Goal: Transaction & Acquisition: Purchase product/service

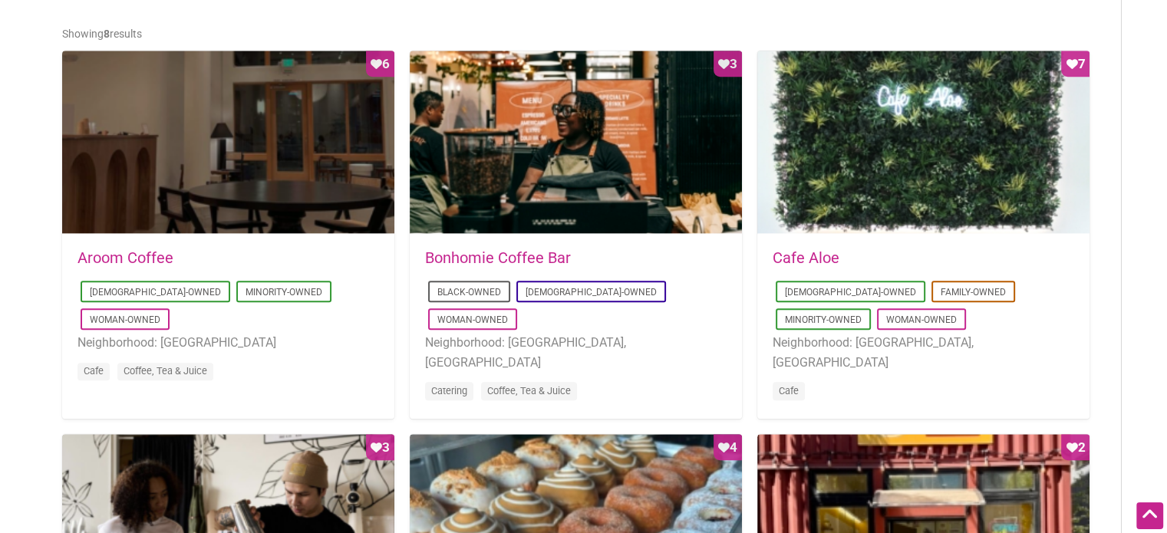
scroll to position [691, 0]
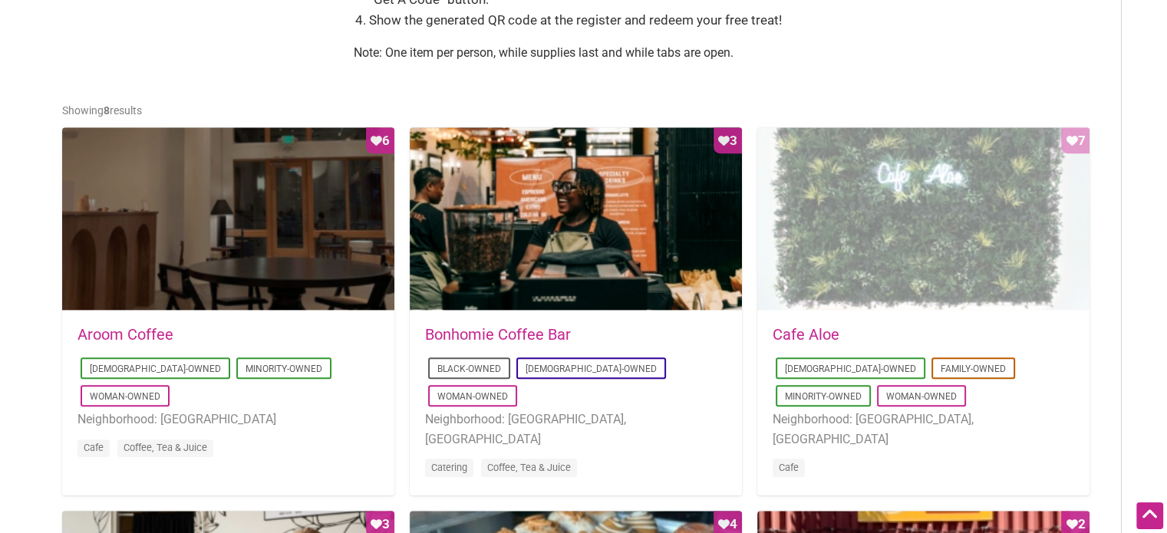
click at [970, 219] on div "Favorite Count 7" at bounding box center [923, 219] width 332 height 184
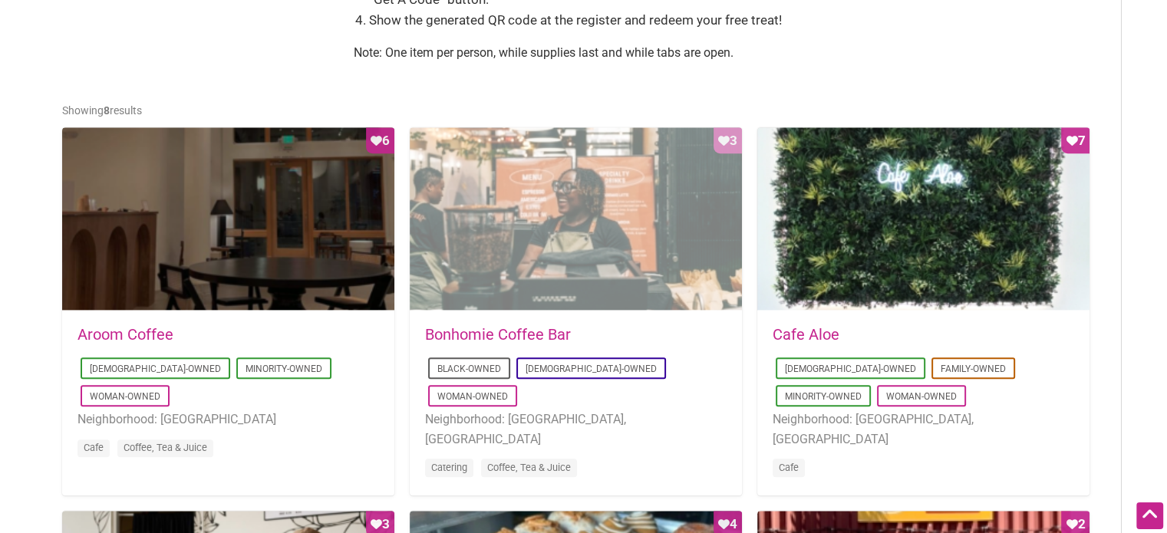
click at [501, 276] on div "Favorite Count 3" at bounding box center [576, 219] width 332 height 184
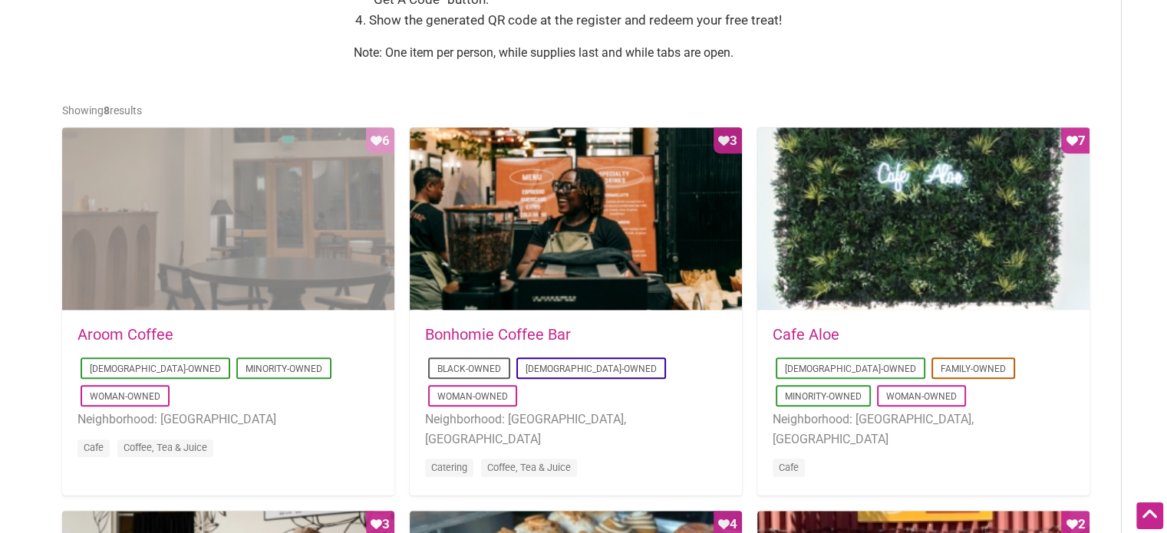
click at [233, 224] on div "Favorite Count 6" at bounding box center [228, 219] width 332 height 184
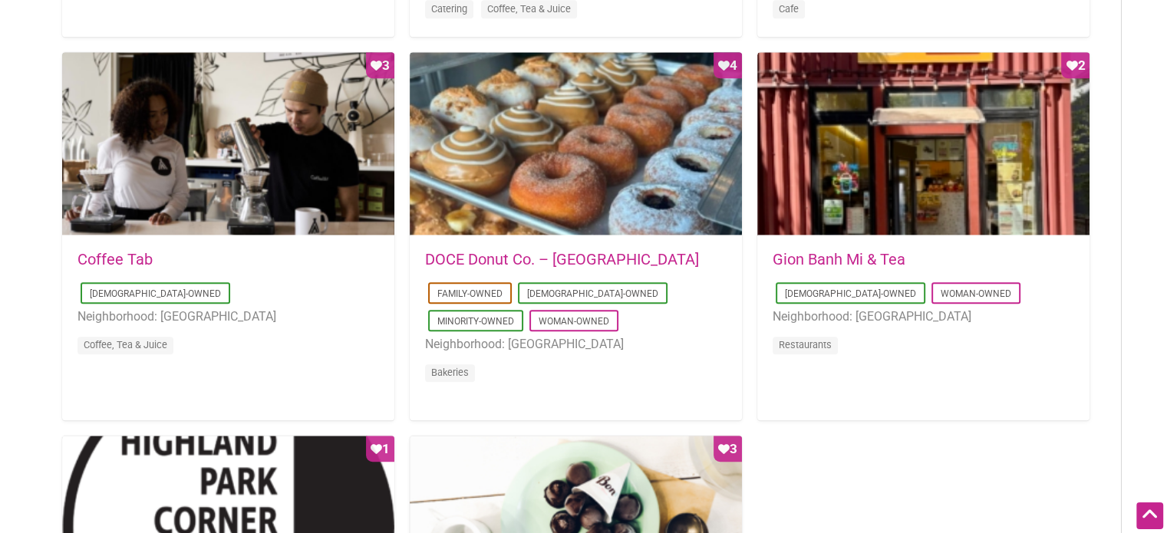
scroll to position [1151, 0]
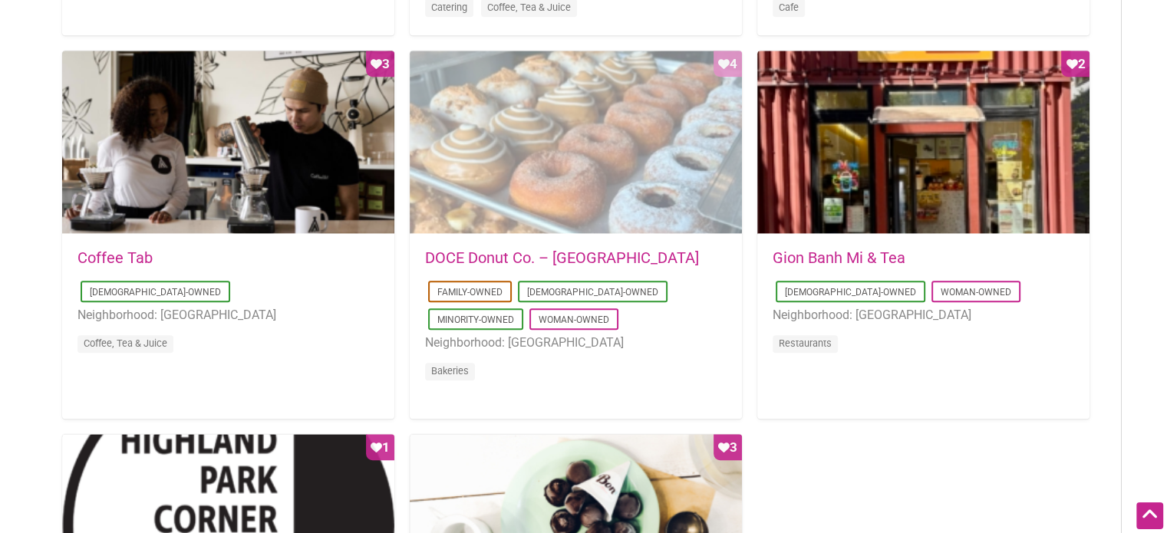
click at [557, 140] on div "Favorite Count 4" at bounding box center [576, 143] width 332 height 184
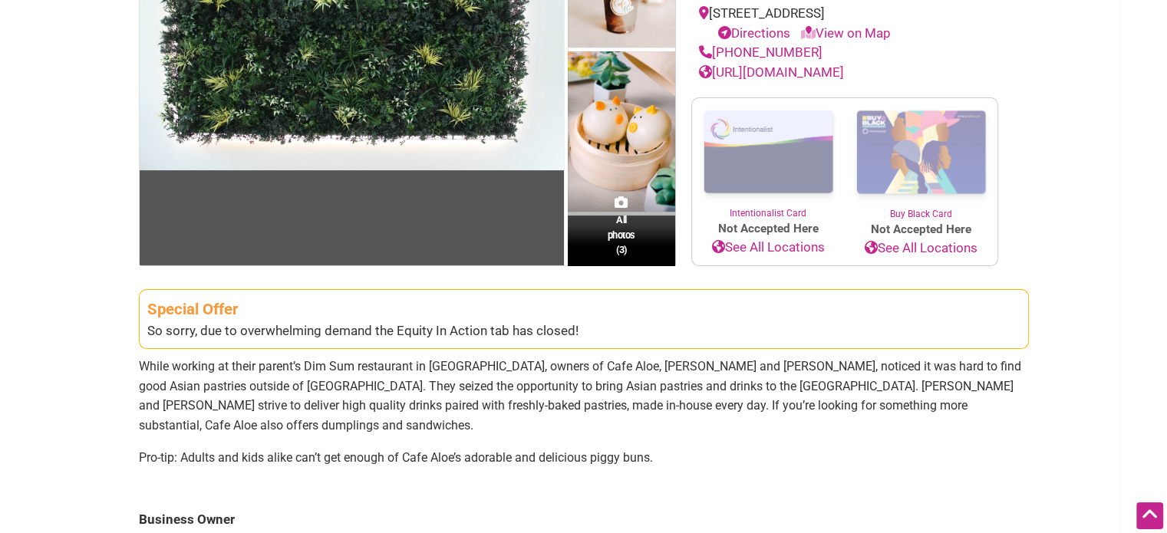
scroll to position [307, 0]
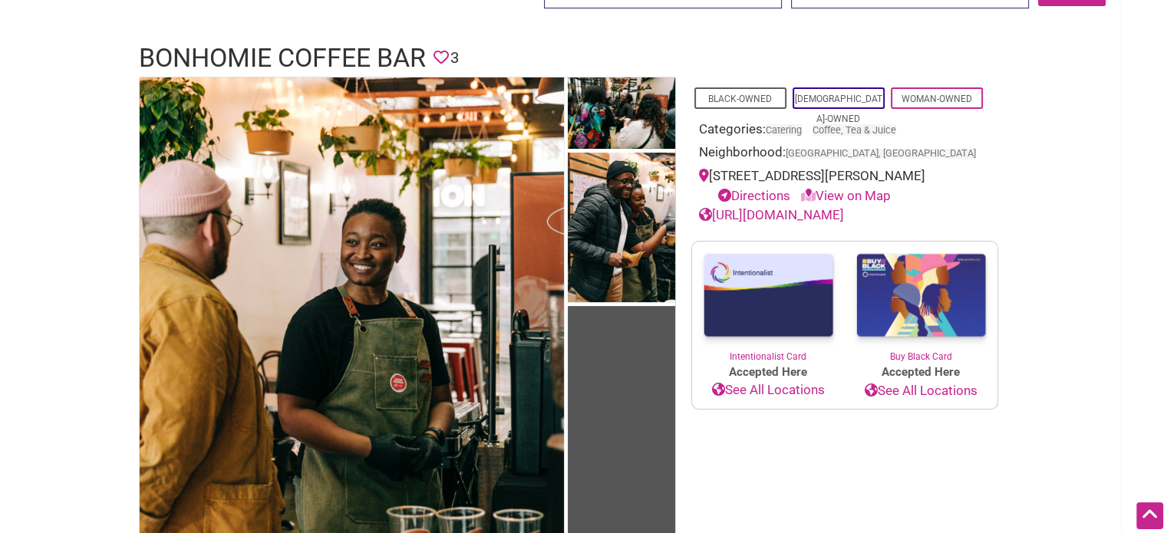
scroll to position [77, 0]
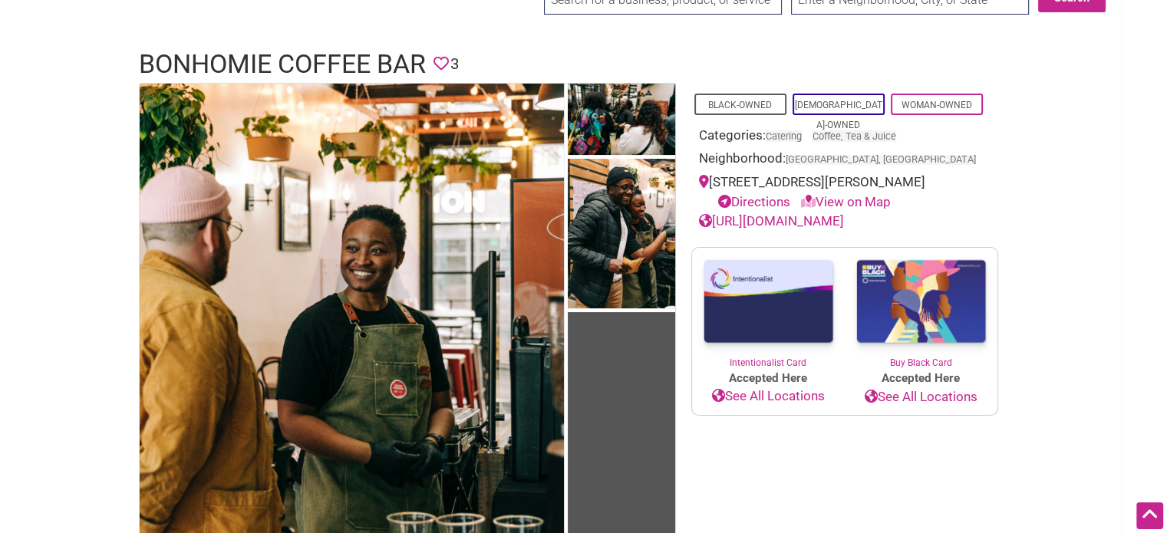
click at [801, 305] on img at bounding box center [768, 302] width 153 height 108
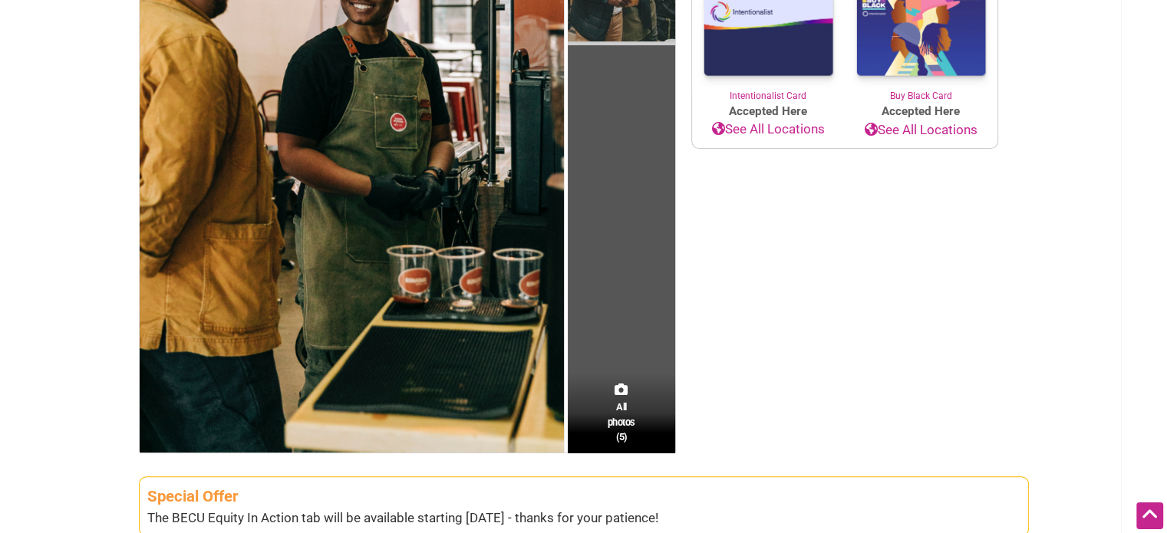
scroll to position [460, 0]
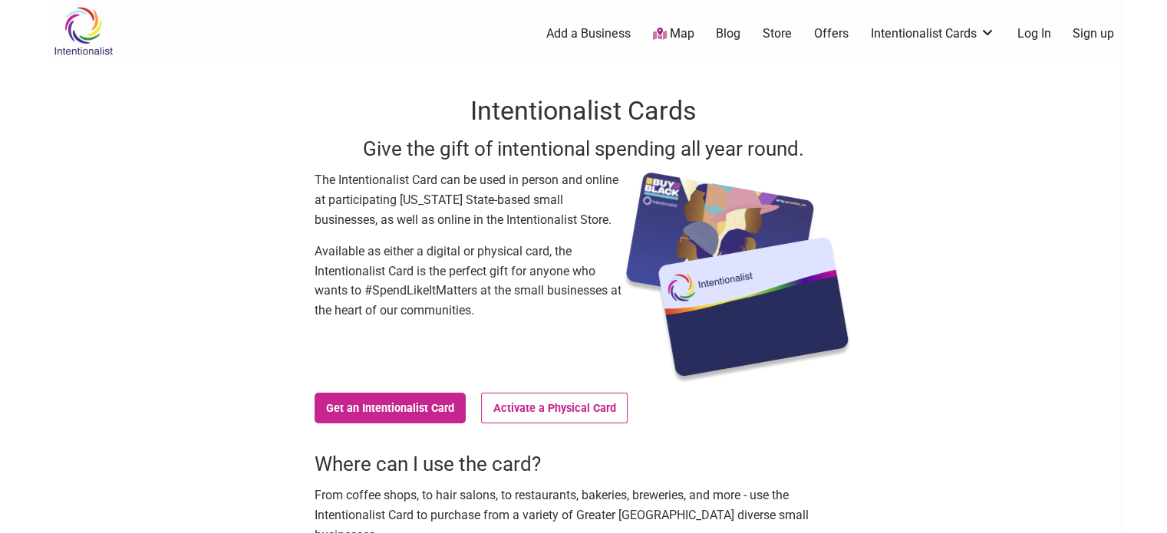
scroll to position [230, 0]
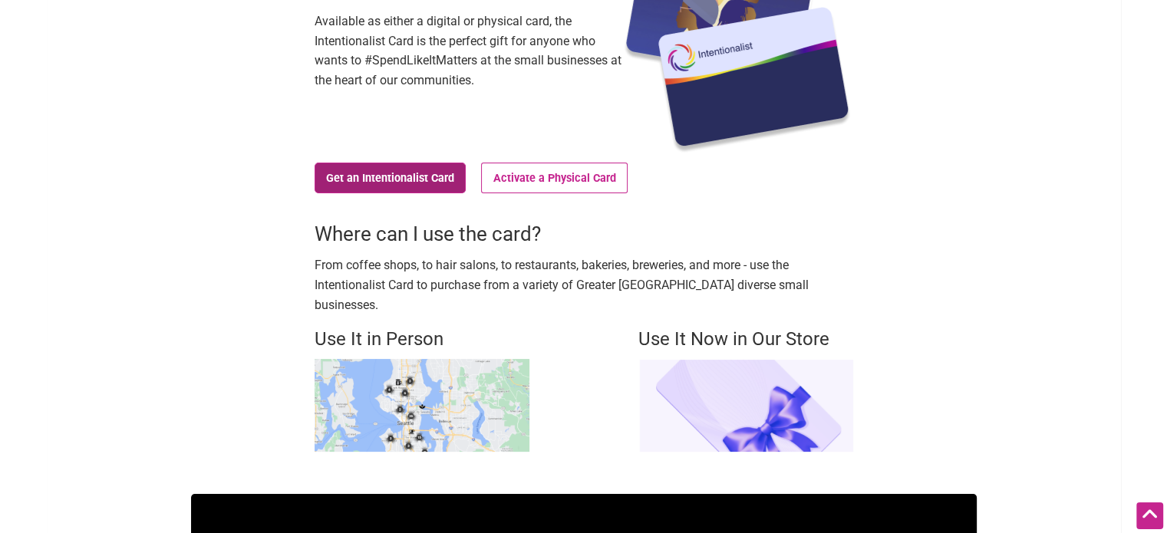
click at [395, 178] on link "Get an Intentionalist Card" at bounding box center [391, 178] width 152 height 31
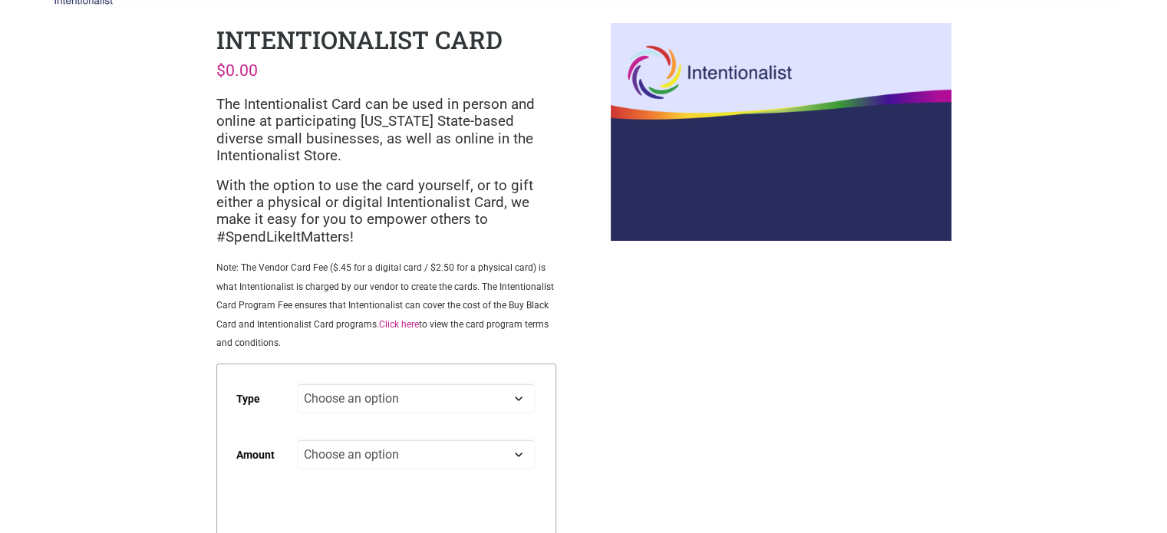
scroll to position [77, 0]
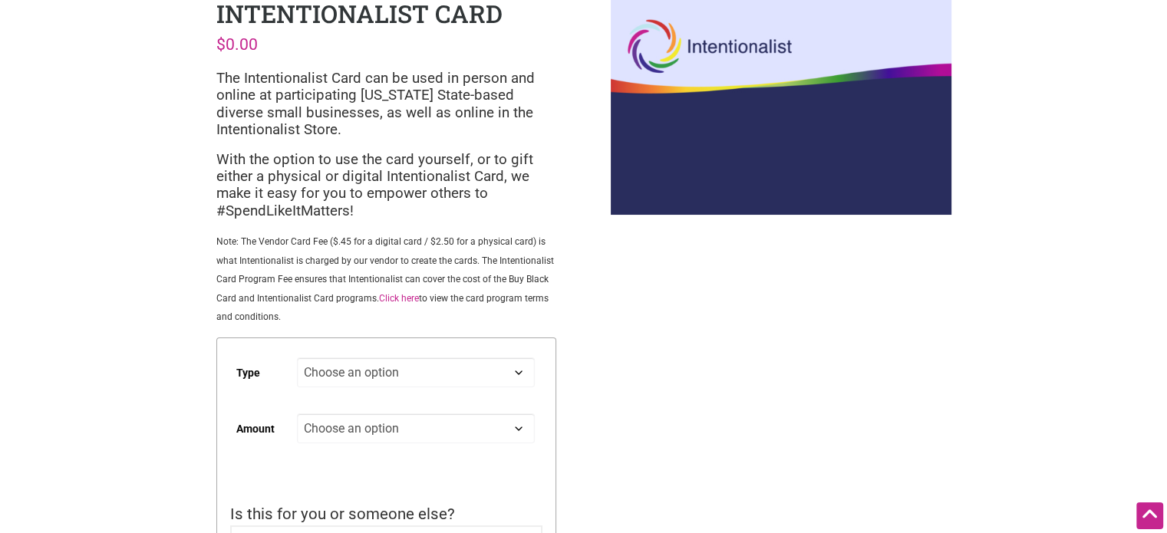
click at [442, 382] on select "Choose an option Digital Physical" at bounding box center [415, 373] width 237 height 30
click at [297, 359] on select "Choose an option Digital Physical" at bounding box center [415, 373] width 237 height 30
select select "Digital"
click at [404, 432] on select "Choose an option Custom 25 50 100 150 200 250 500" at bounding box center [415, 429] width 237 height 30
select select "25"
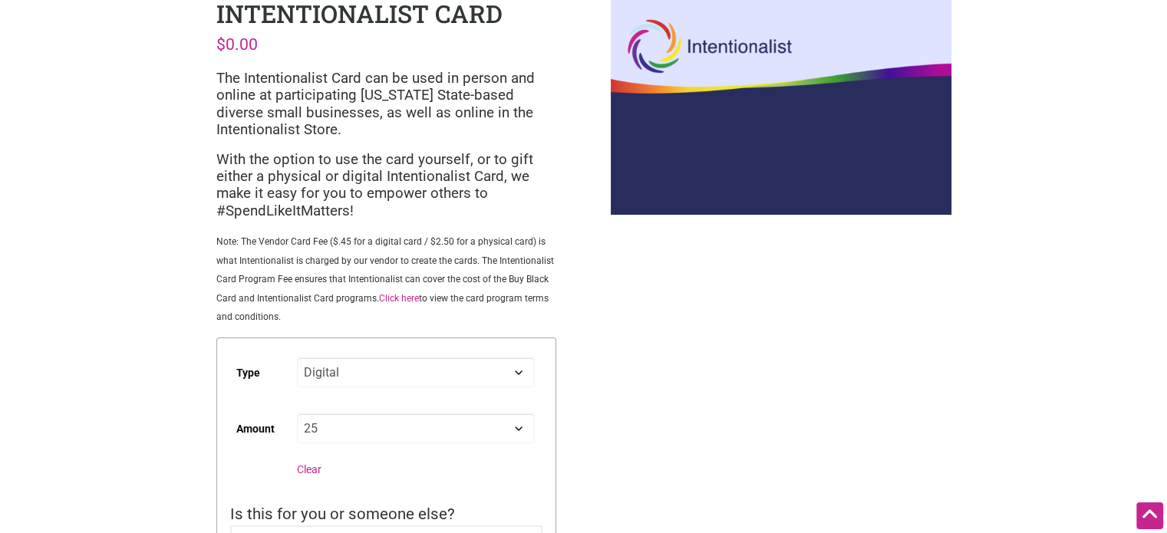
click at [297, 415] on select "Choose an option Custom 25 50 100 150 200 250 500" at bounding box center [415, 429] width 237 height 30
select select "Digital"
select select "25"
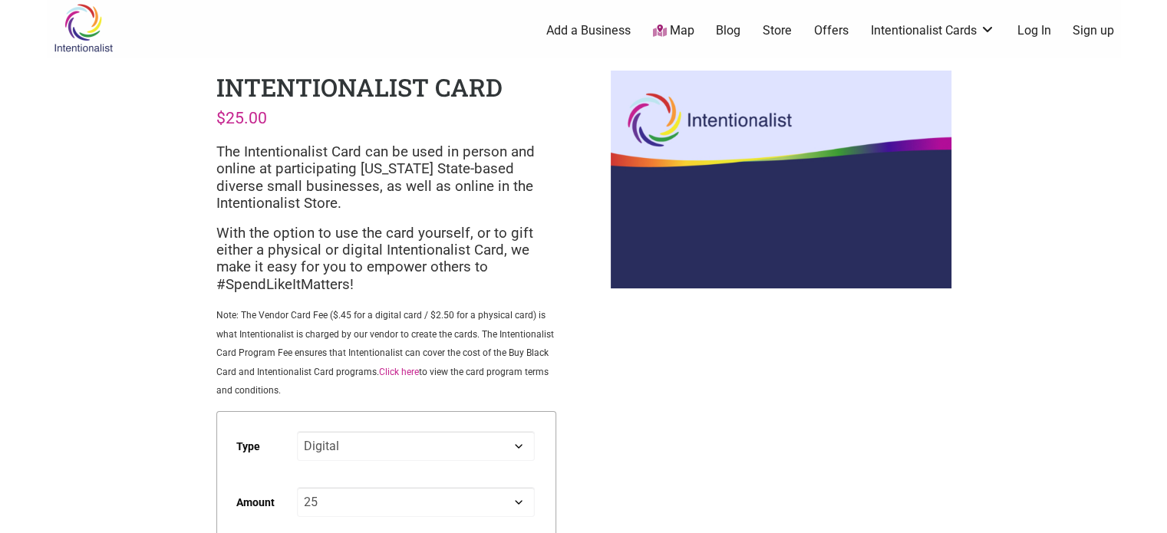
scroll to position [0, 0]
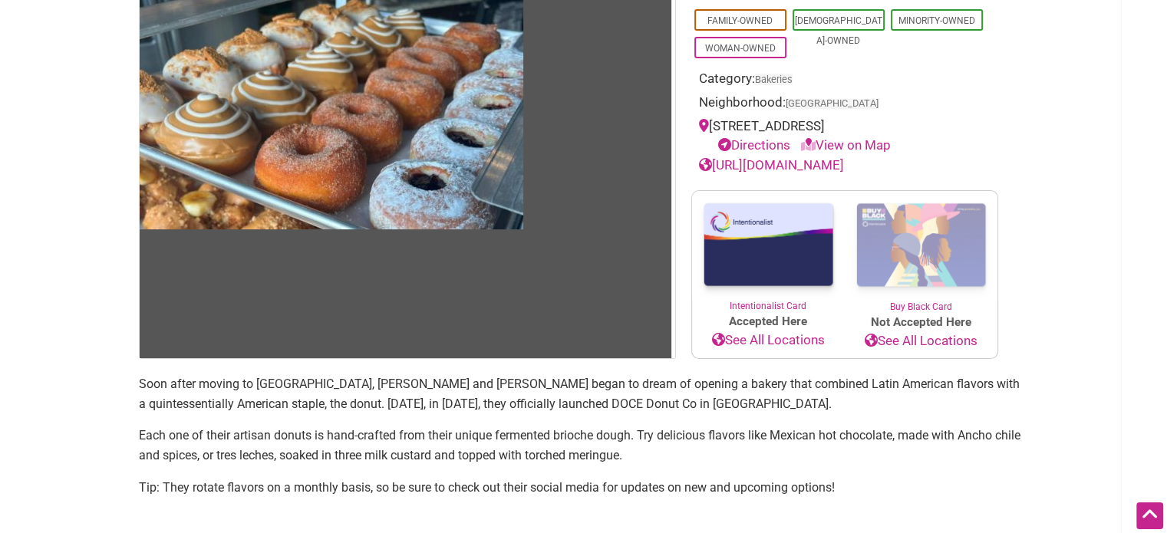
scroll to position [230, 0]
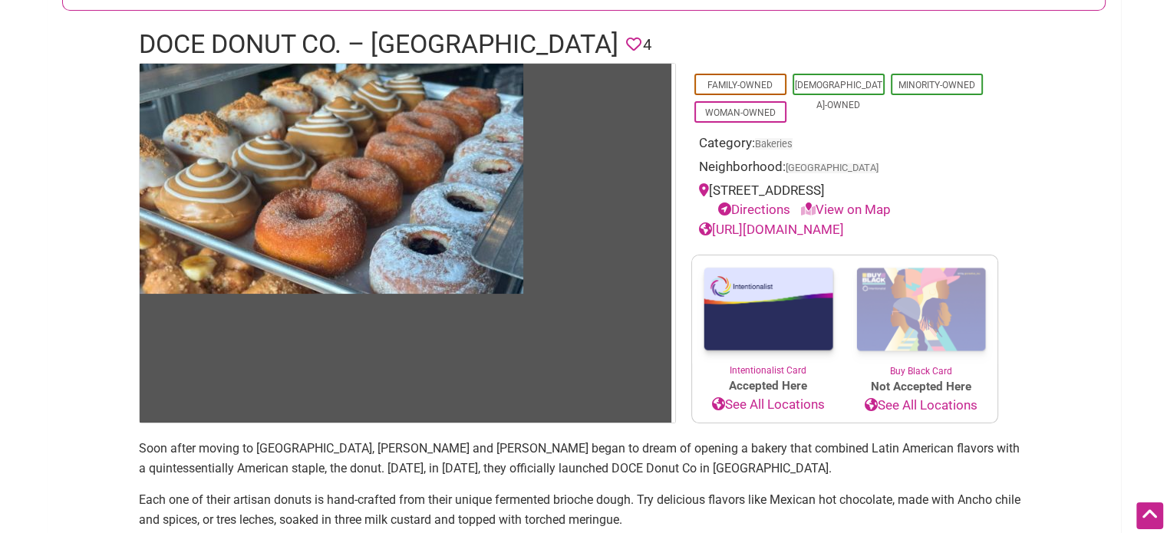
click at [778, 285] on img at bounding box center [768, 310] width 153 height 108
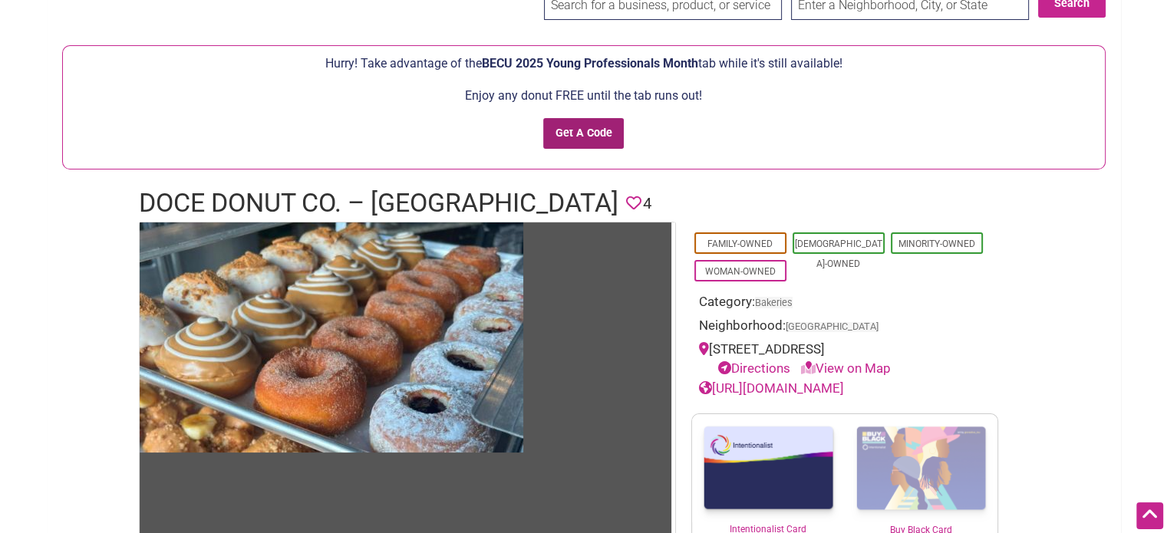
scroll to position [0, 0]
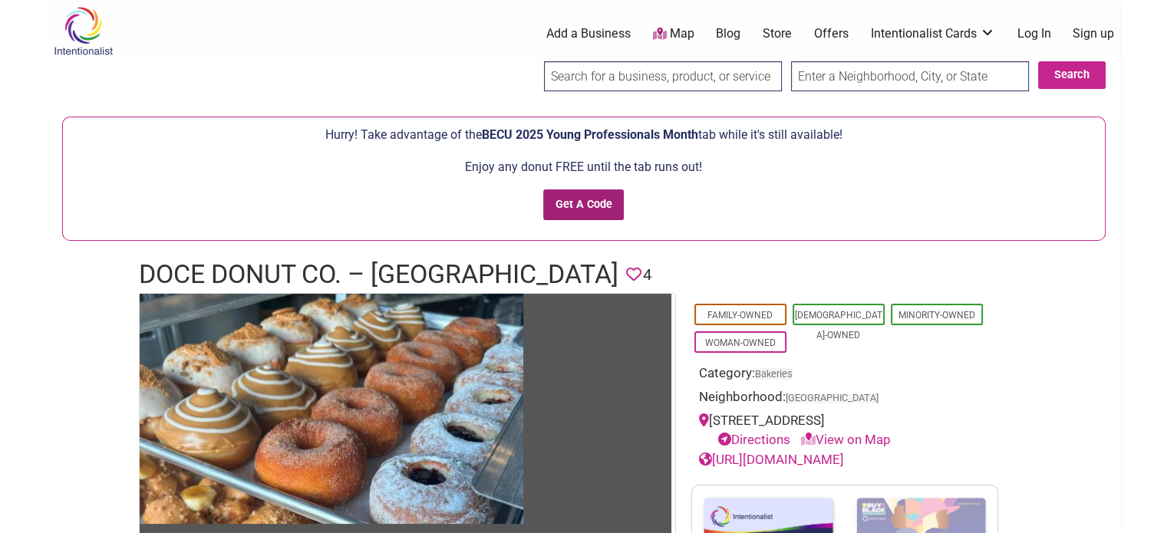
click at [592, 214] on input "Get A Code" at bounding box center [583, 205] width 81 height 31
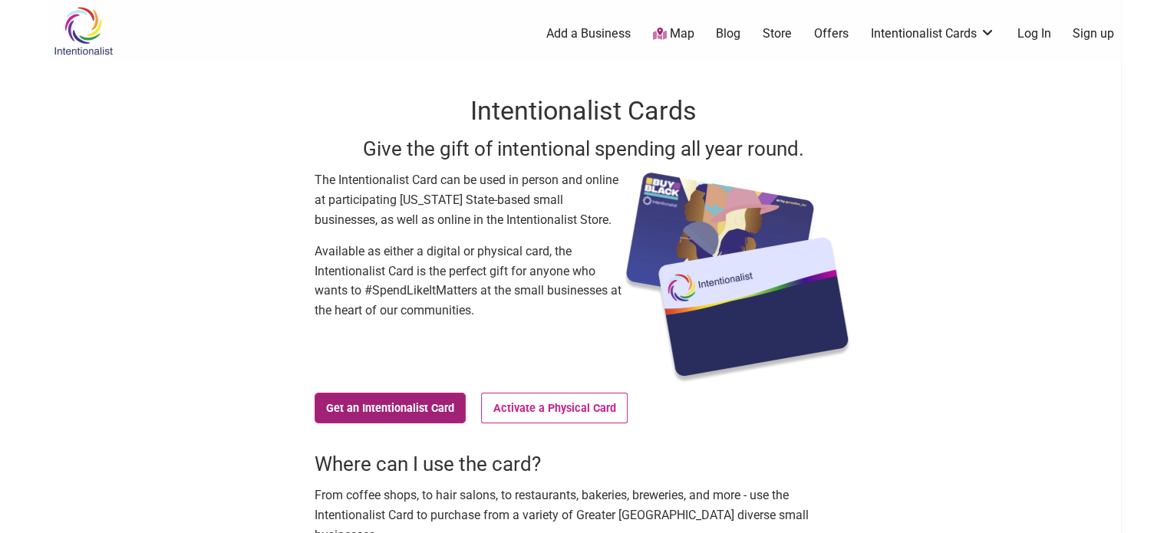
click at [442, 394] on link "Get an Intentionalist Card" at bounding box center [391, 408] width 152 height 31
click at [433, 411] on link "Get an Intentionalist Card" at bounding box center [391, 408] width 152 height 31
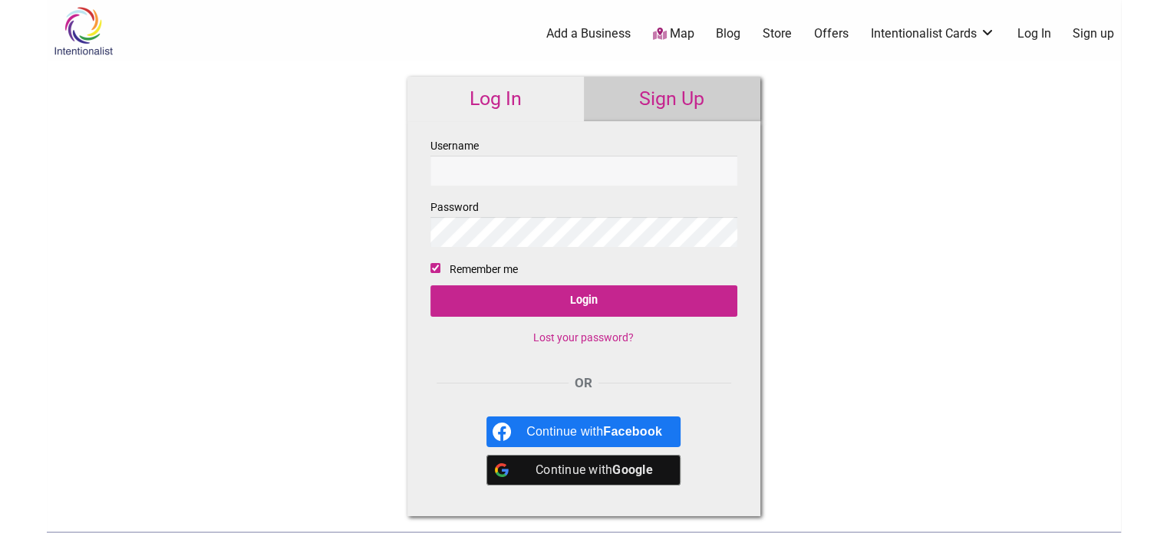
click at [632, 444] on div "Continue with Facebook" at bounding box center [594, 432] width 136 height 31
